Goal: Task Accomplishment & Management: Use online tool/utility

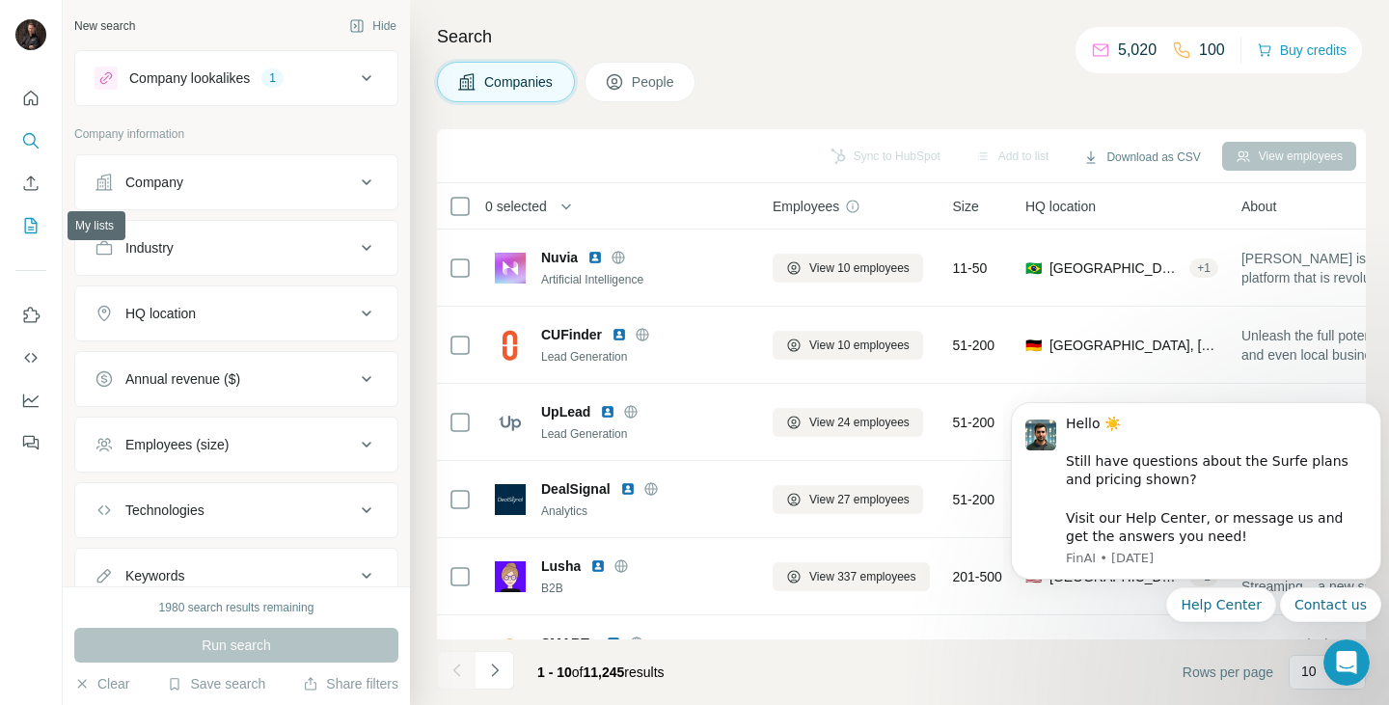
click at [31, 219] on icon "My lists" at bounding box center [33, 224] width 10 height 13
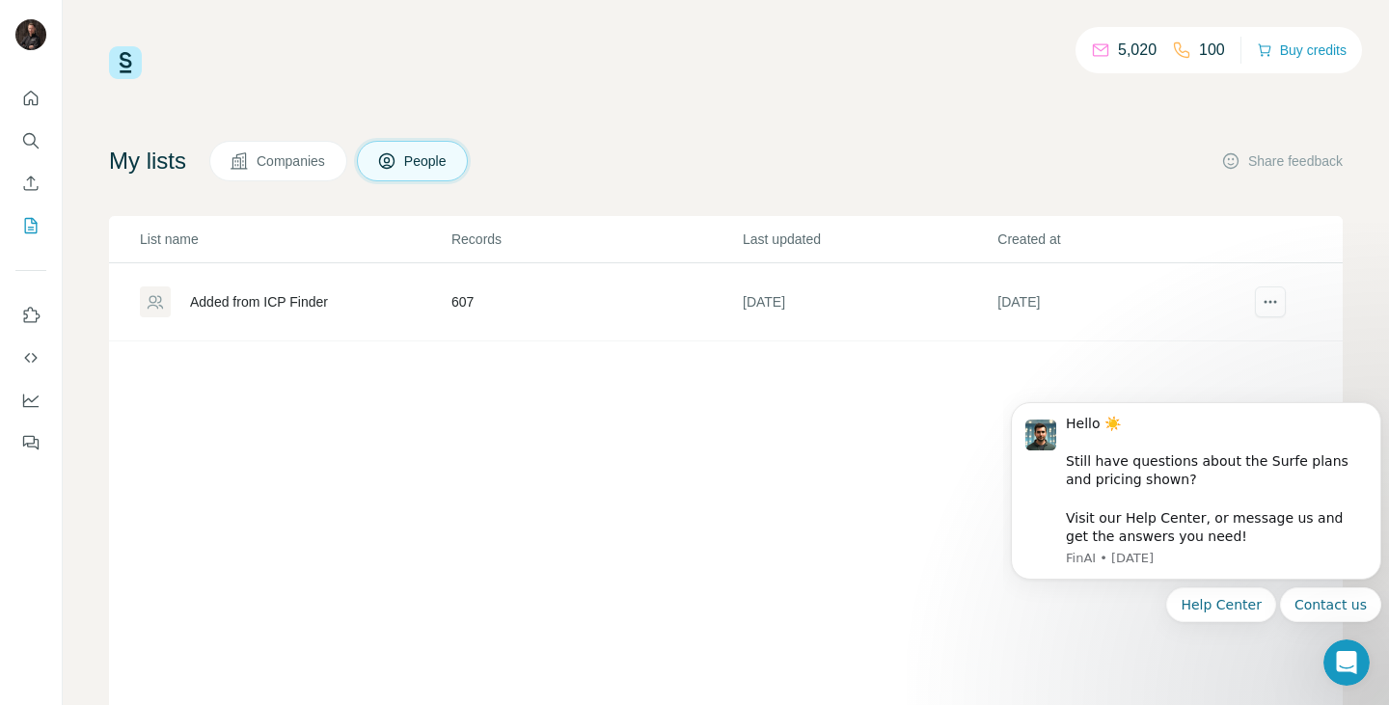
click at [278, 303] on div "Added from ICP Finder" at bounding box center [259, 301] width 138 height 19
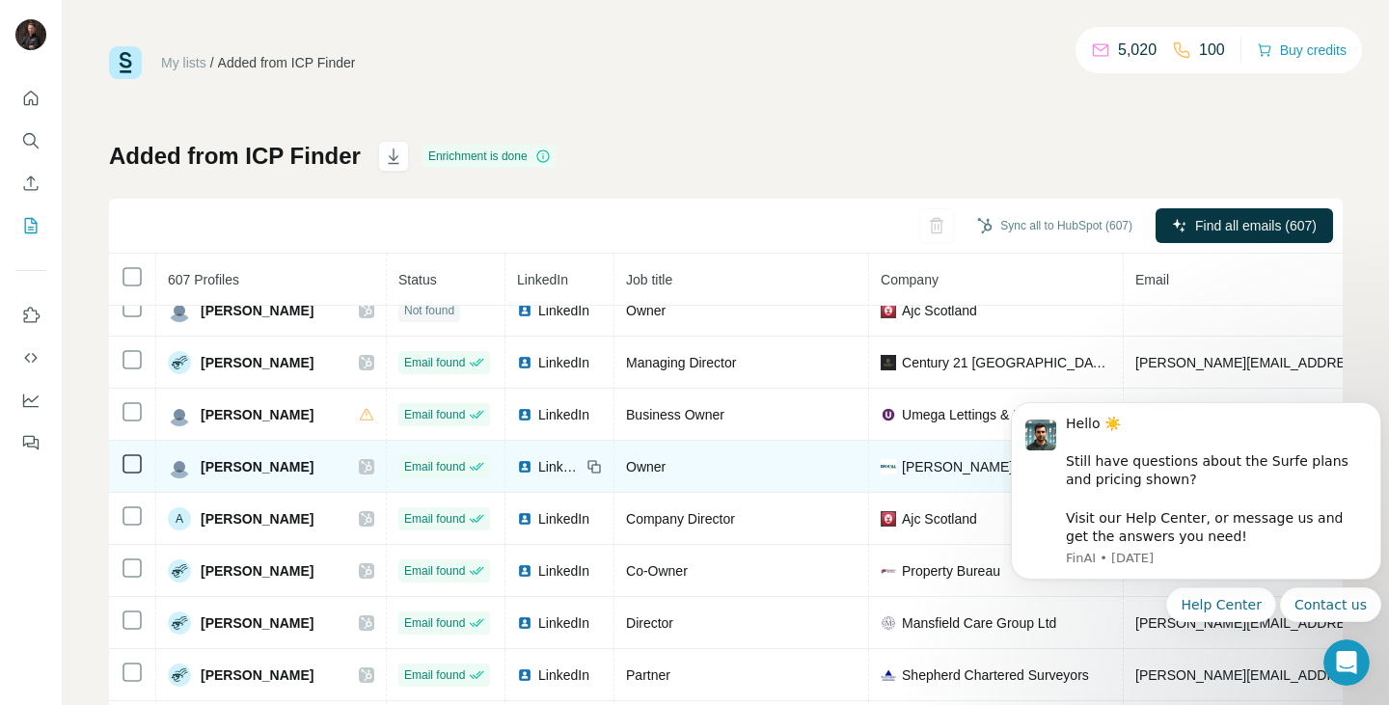
scroll to position [1682, 0]
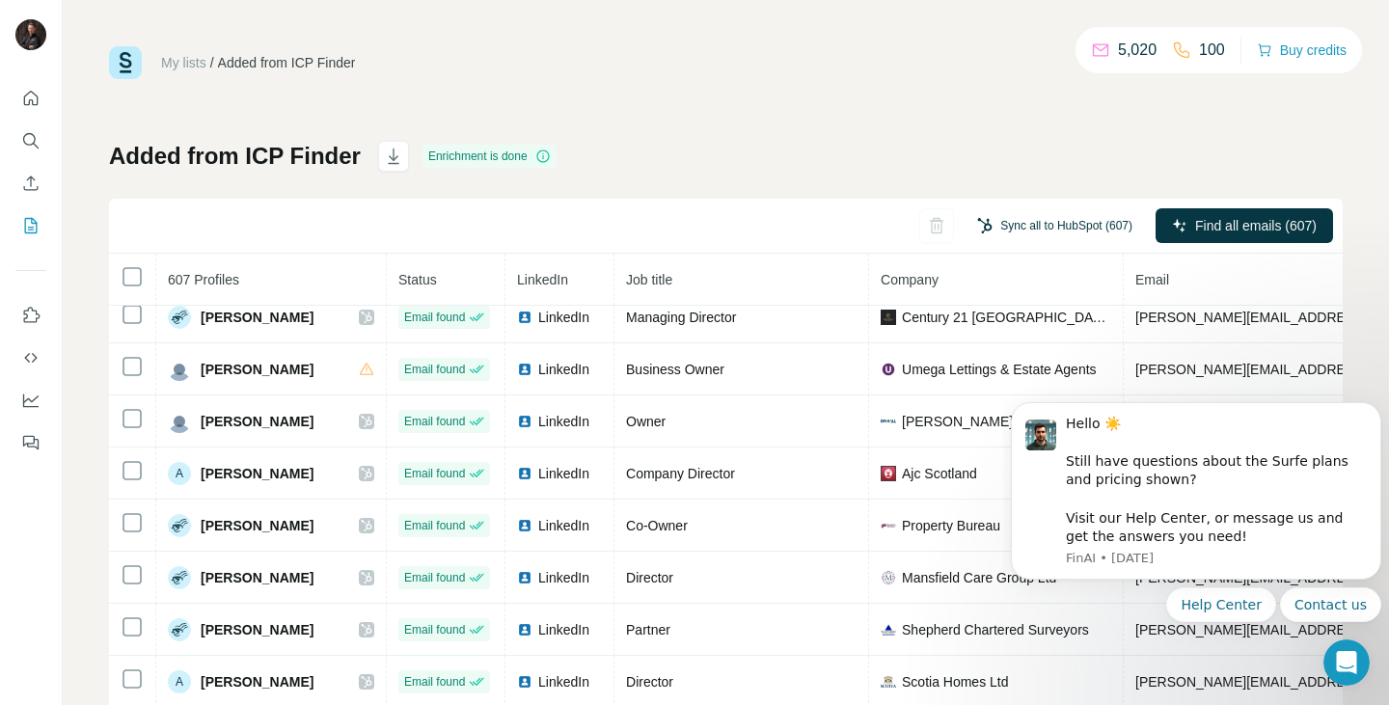
click at [986, 225] on button "Sync all to HubSpot (607)" at bounding box center [1055, 225] width 182 height 29
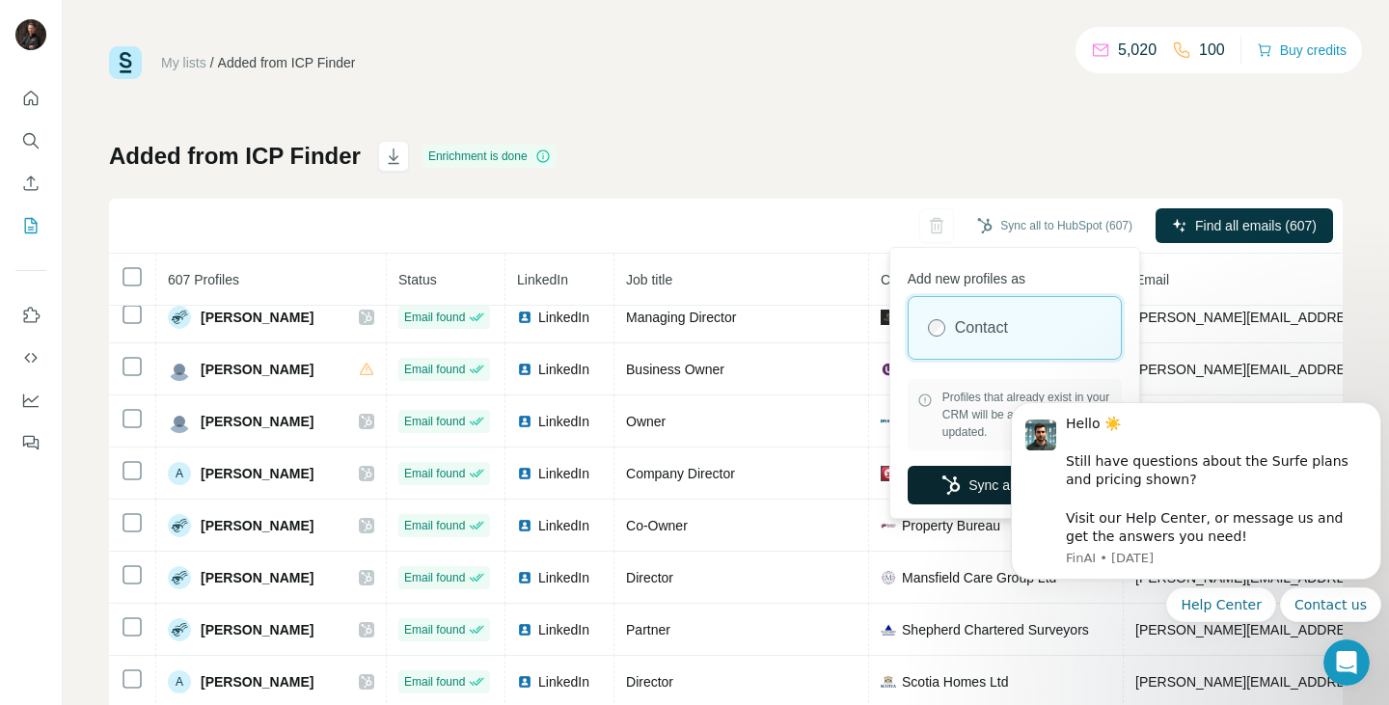
click at [978, 472] on button "Sync all to HubSpot" at bounding box center [1015, 485] width 214 height 39
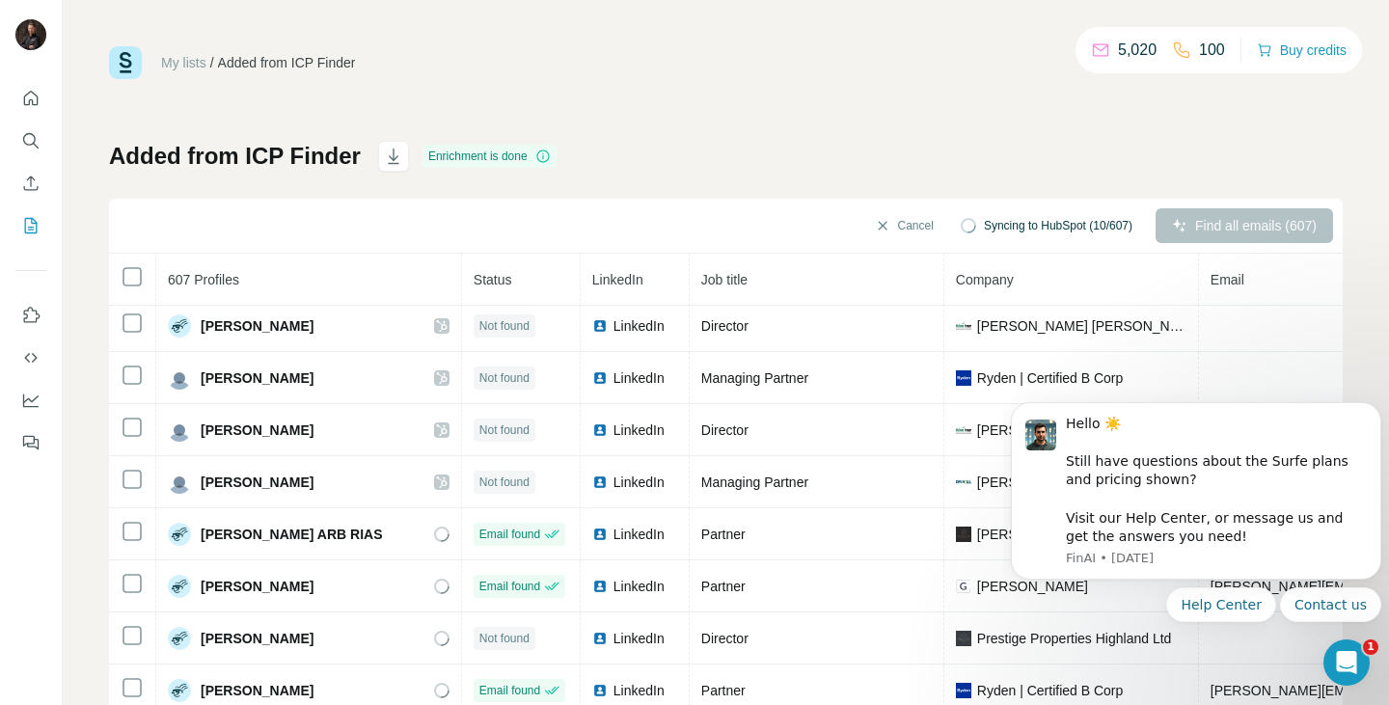
scroll to position [3230, 0]
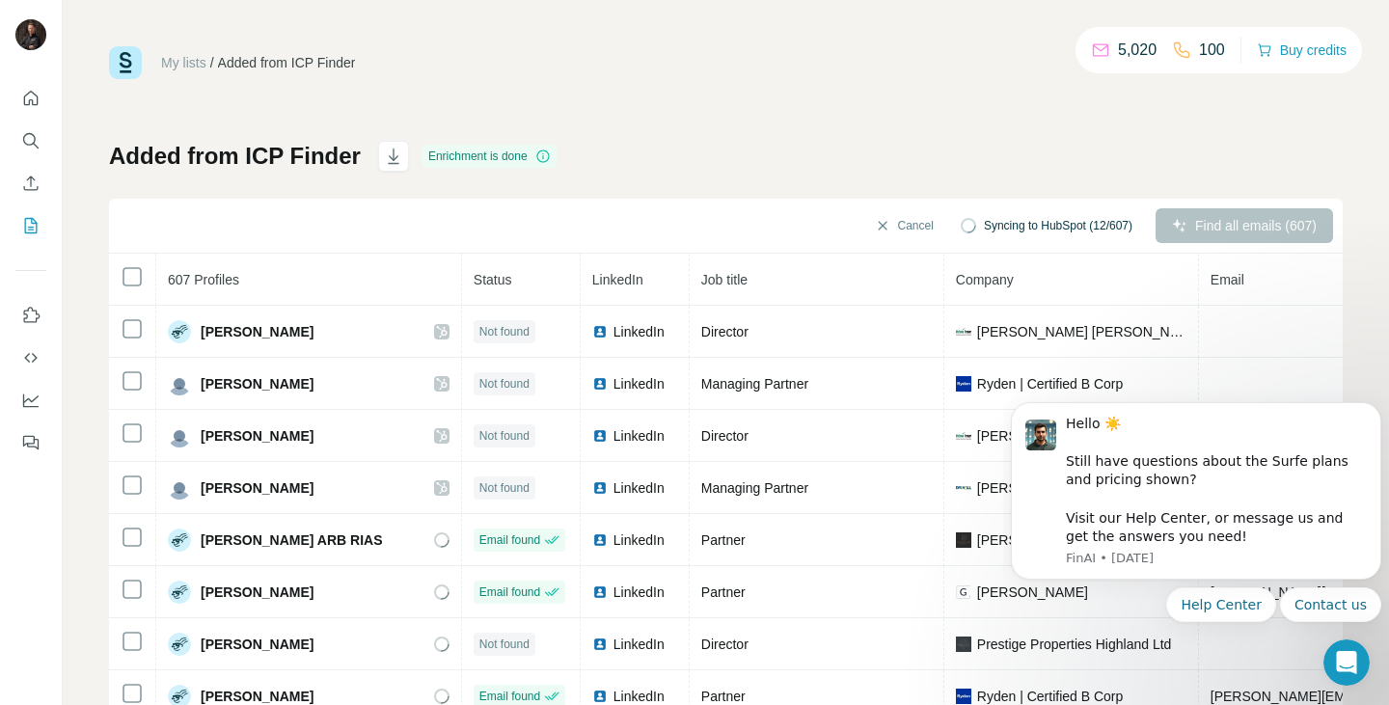
click at [1209, 232] on div "Find all emails (607)" at bounding box center [1245, 225] width 178 height 35
click at [881, 234] on button "Cancel" at bounding box center [905, 225] width 86 height 35
click at [1203, 227] on span "Find all emails (607)" at bounding box center [1256, 225] width 122 height 19
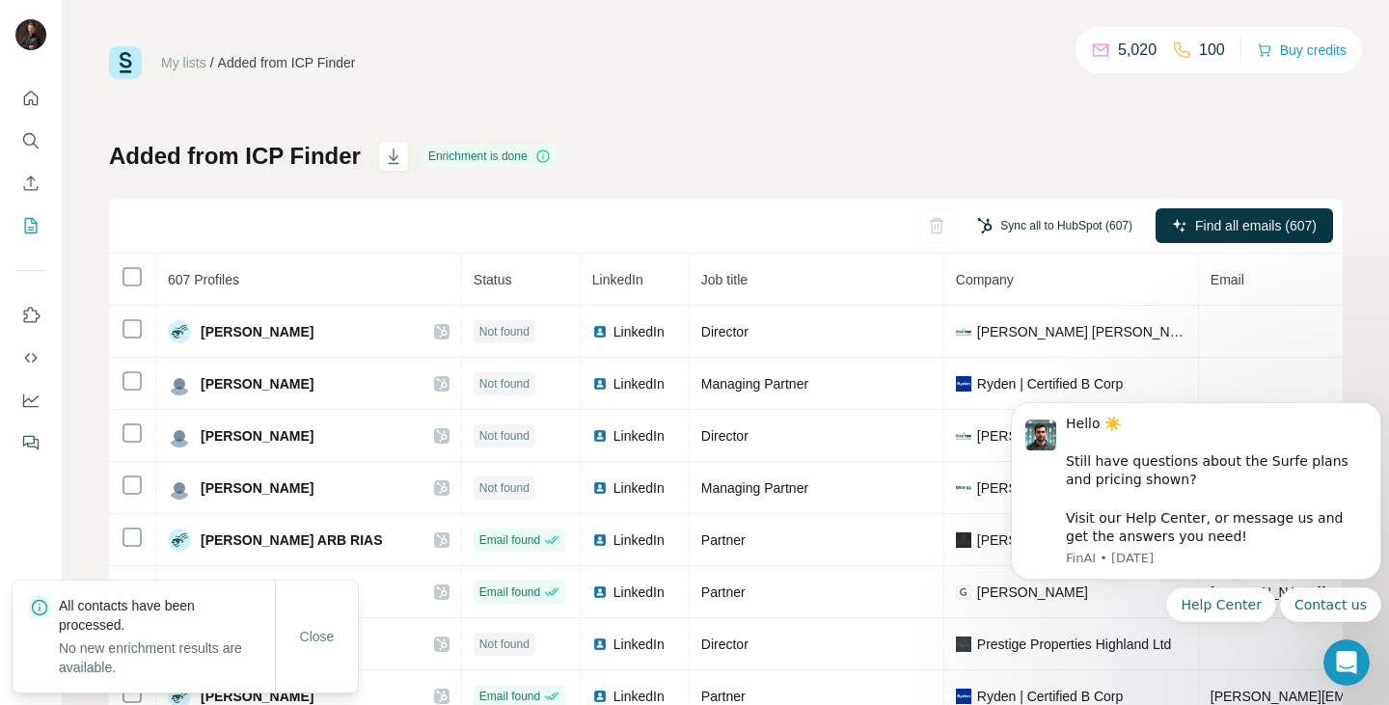
click at [1050, 233] on button "Sync all to HubSpot (607)" at bounding box center [1055, 225] width 182 height 29
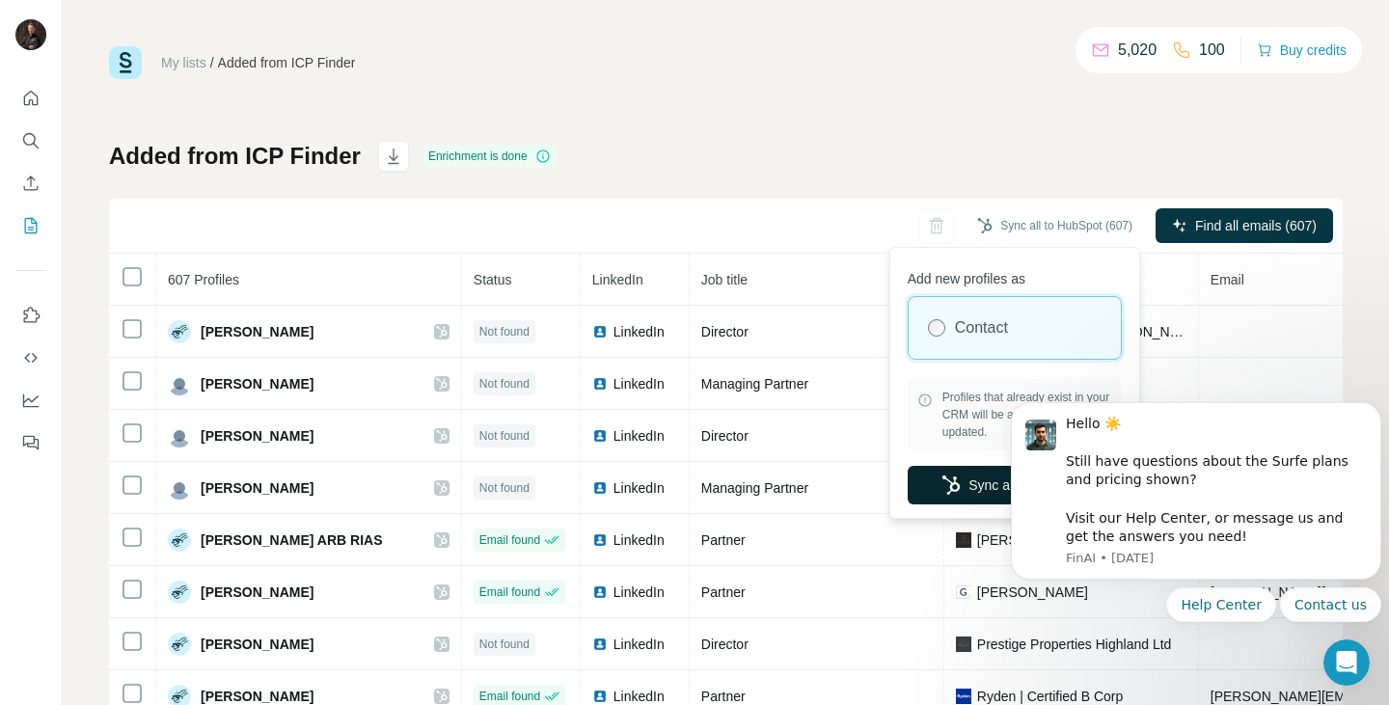
click at [962, 485] on button "Sync all to HubSpot" at bounding box center [1015, 485] width 214 height 39
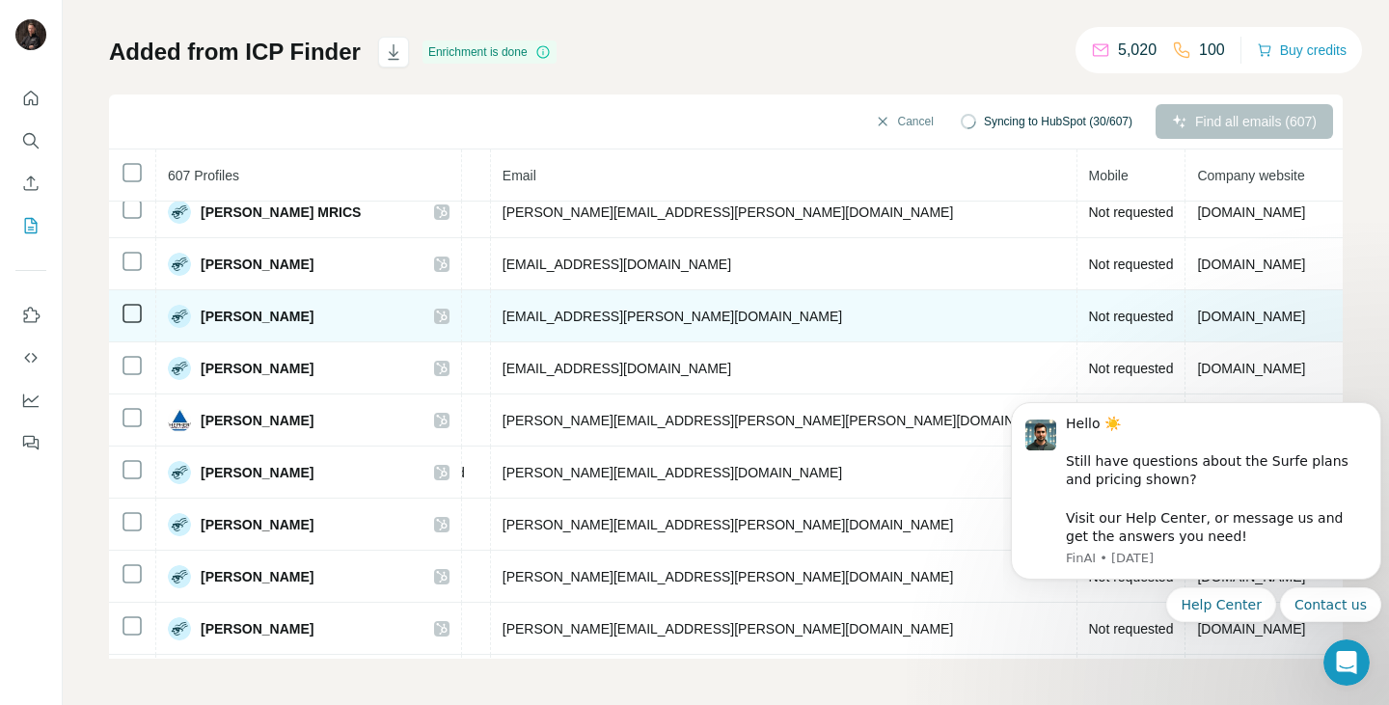
scroll to position [105, 708]
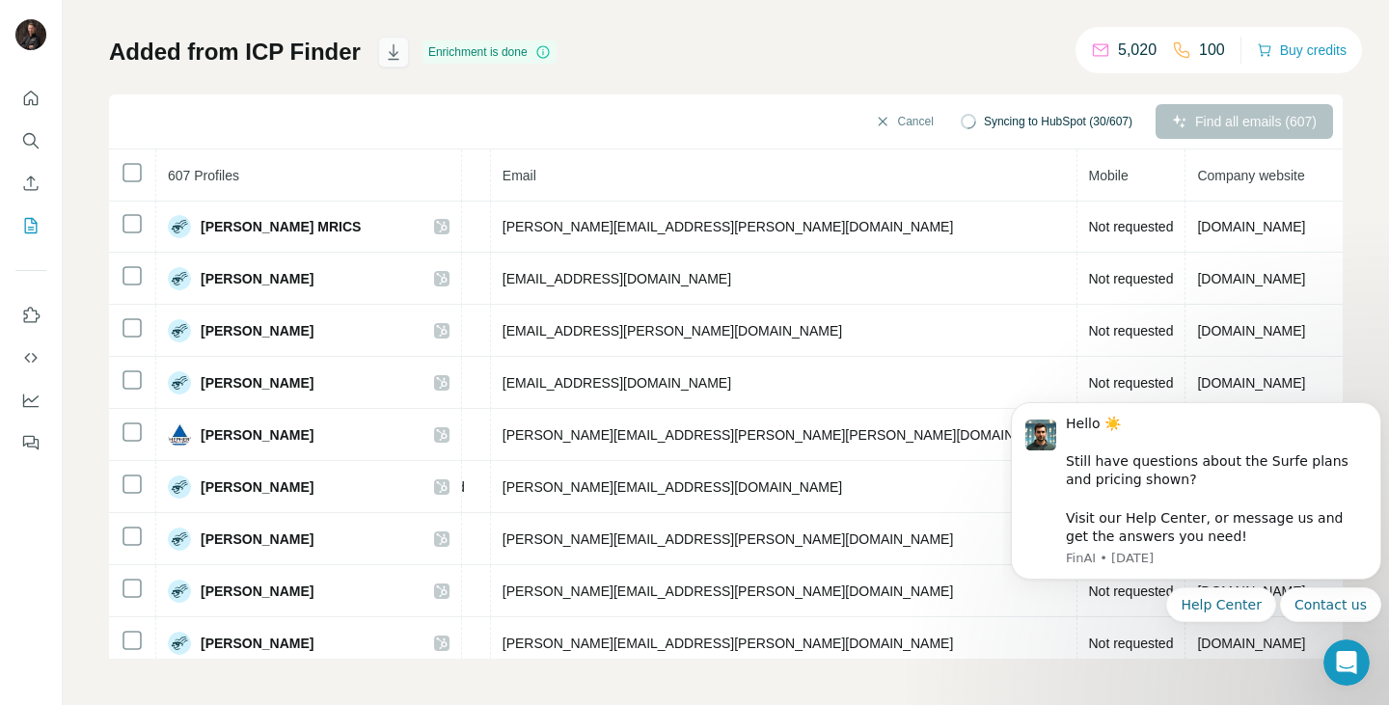
click at [384, 50] on icon "button" at bounding box center [393, 51] width 19 height 19
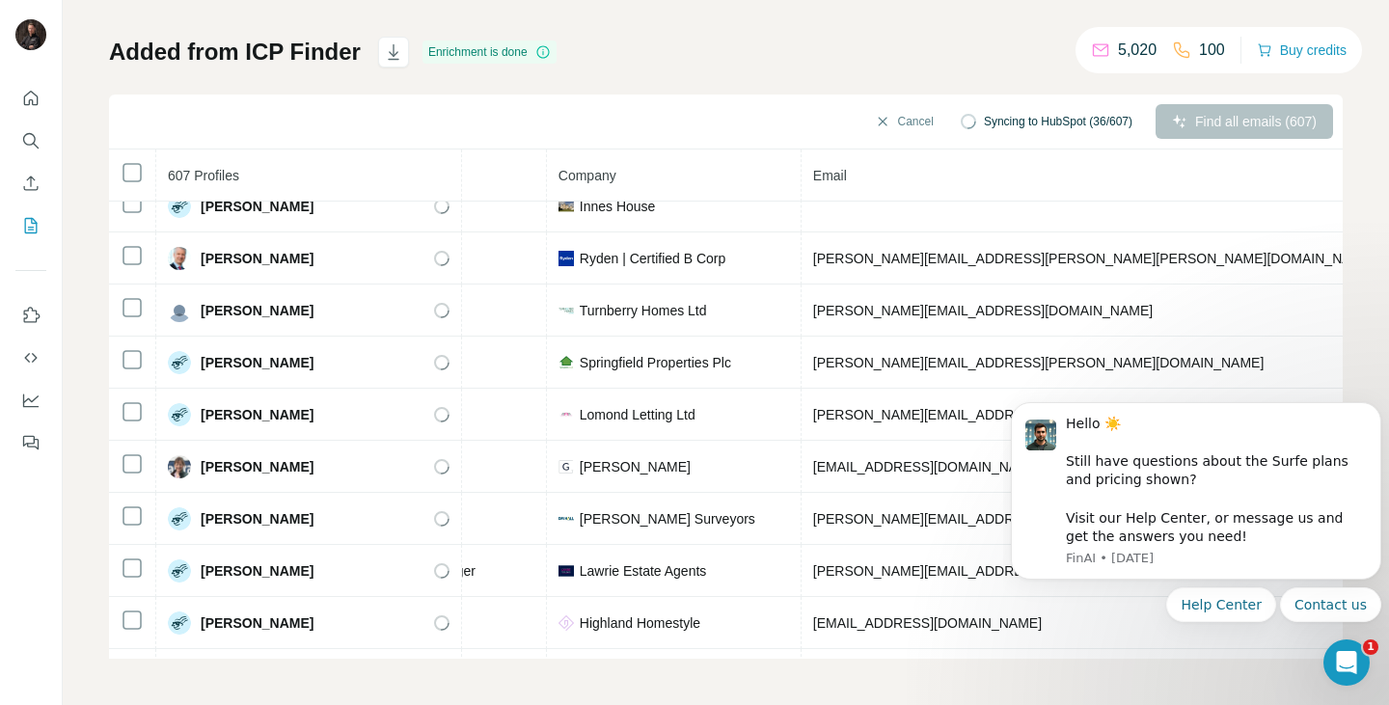
scroll to position [8930, 398]
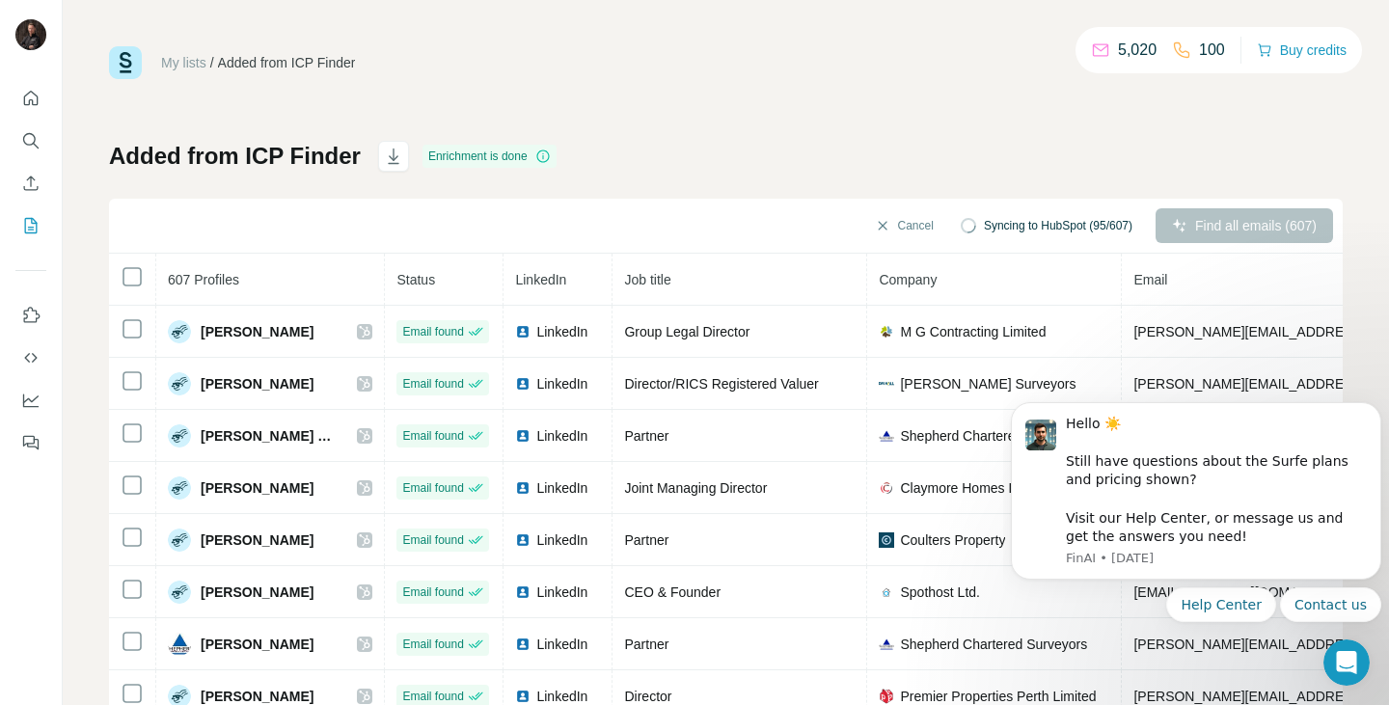
click at [334, 0] on div "My lists / Added from ICP Finder 5,020 100 Buy credits Added from ICP Finder En…" at bounding box center [726, 352] width 1327 height 705
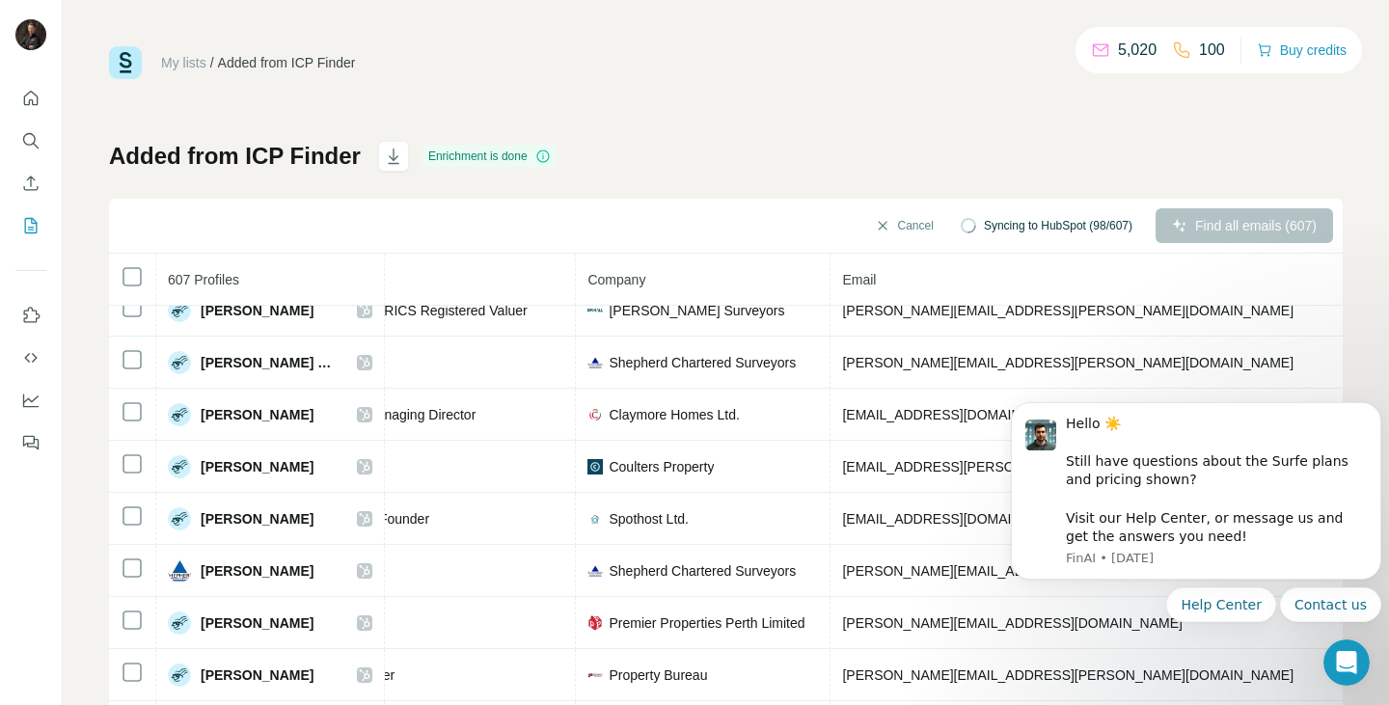
scroll to position [73, 608]
